Goal: Task Accomplishment & Management: Complete application form

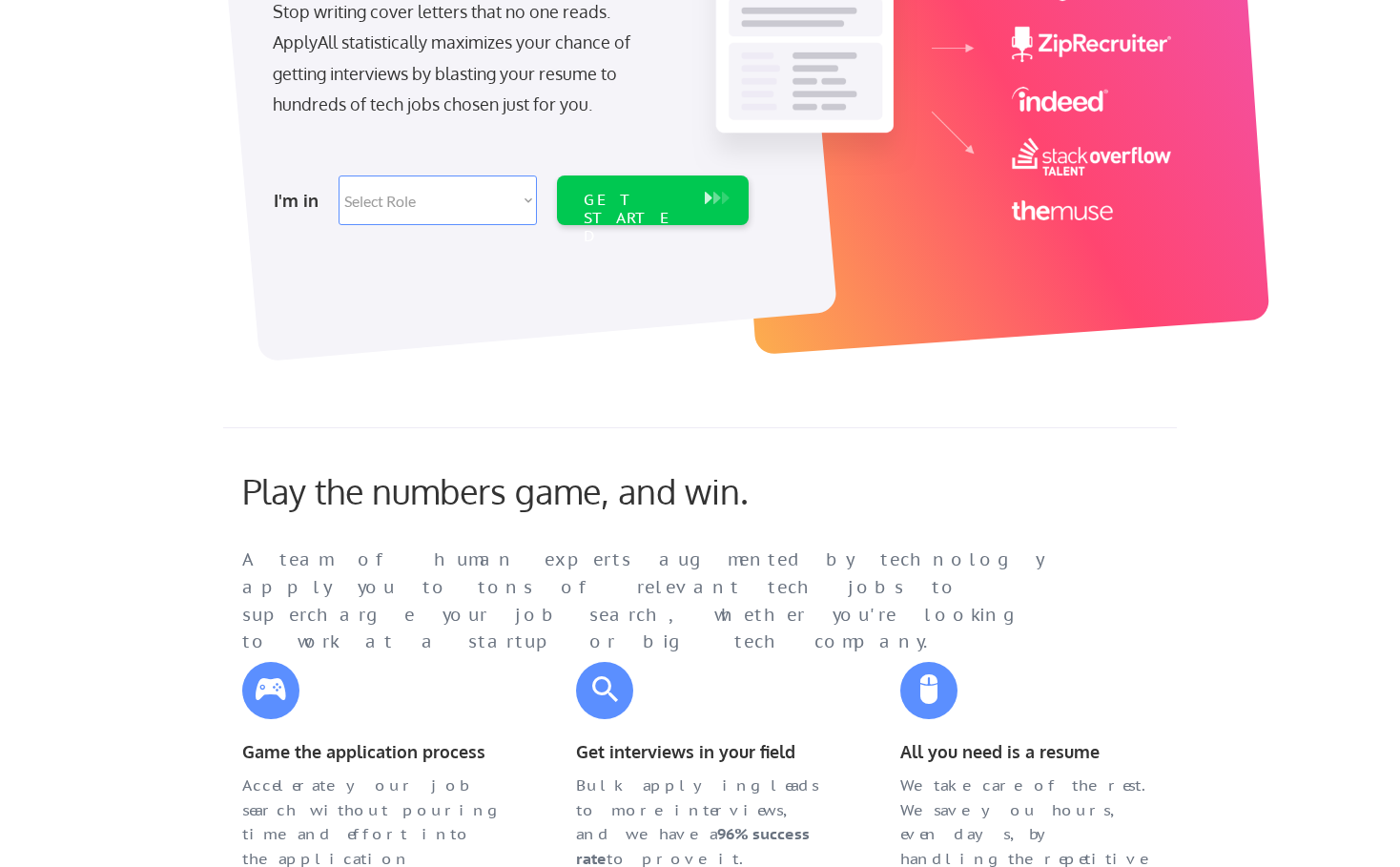
scroll to position [278, 0]
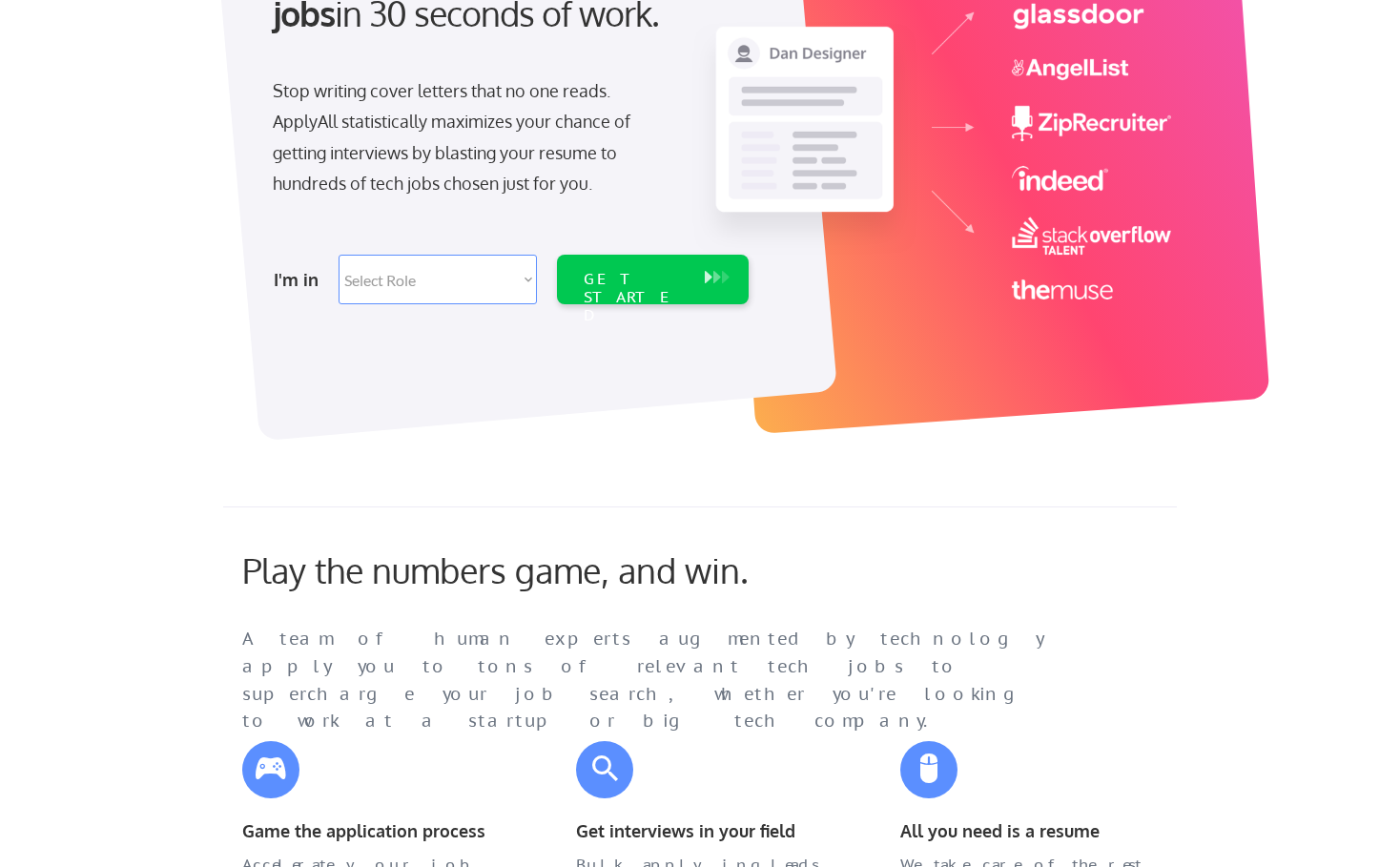
click at [490, 241] on div "Apply to hundreds of tech jobs in 30 seconds of work. Stop writing cover letter…" at bounding box center [508, 117] width 533 height 390
click at [490, 278] on select "Select Role Software Engineering Product Management Customer Success Sales UI/U…" at bounding box center [437, 279] width 198 height 49
select select ""design""
click at [339, 254] on select "Select Role Software Engineering Product Management Customer Success Sales UI/U…" at bounding box center [437, 279] width 198 height 49
select select ""design""
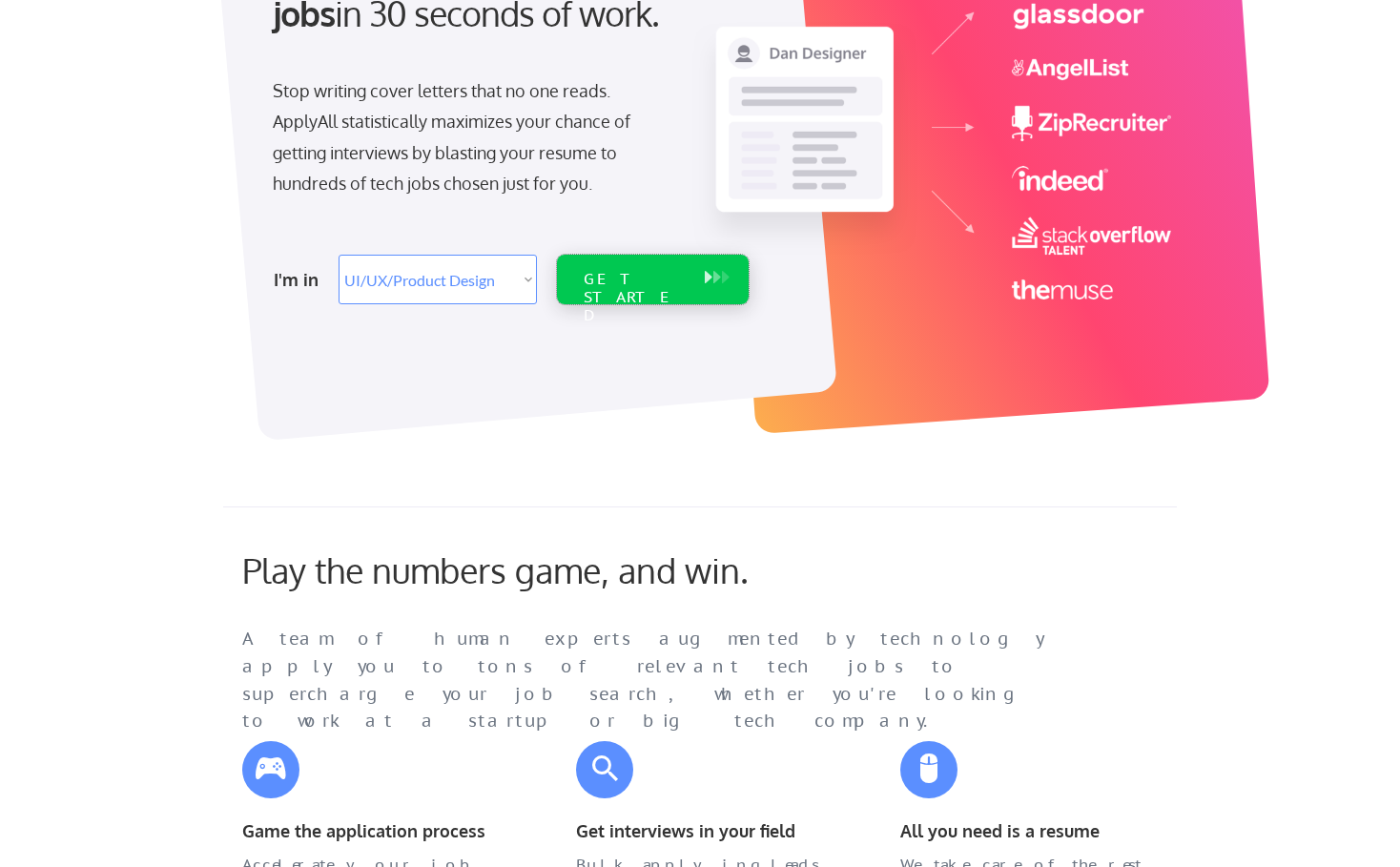
click at [659, 265] on div "GET STARTED" at bounding box center [634, 279] width 121 height 49
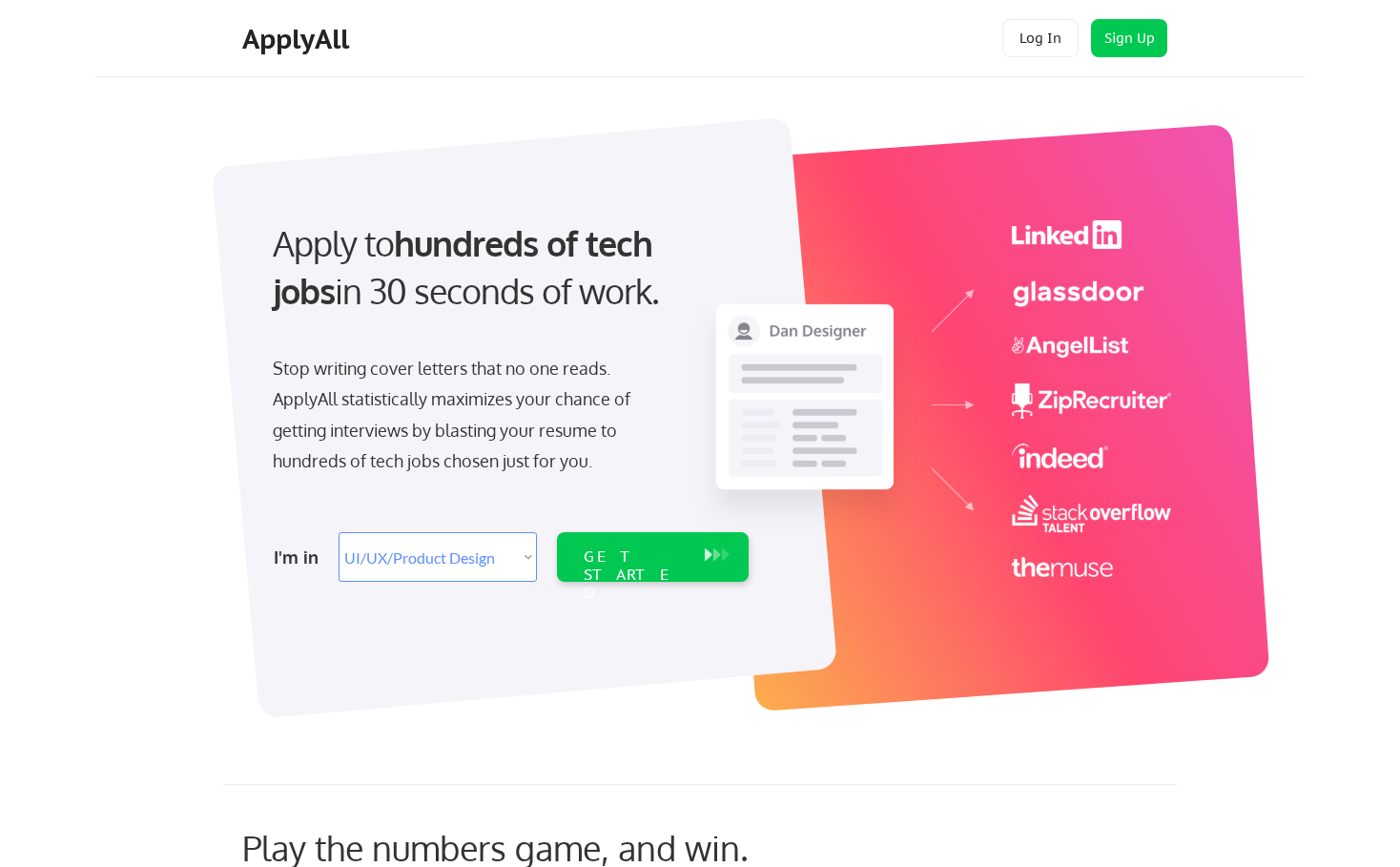
select select ""design""
select select ""PLACEHOLDER_1427118222253""
